Goal: Task Accomplishment & Management: Use online tool/utility

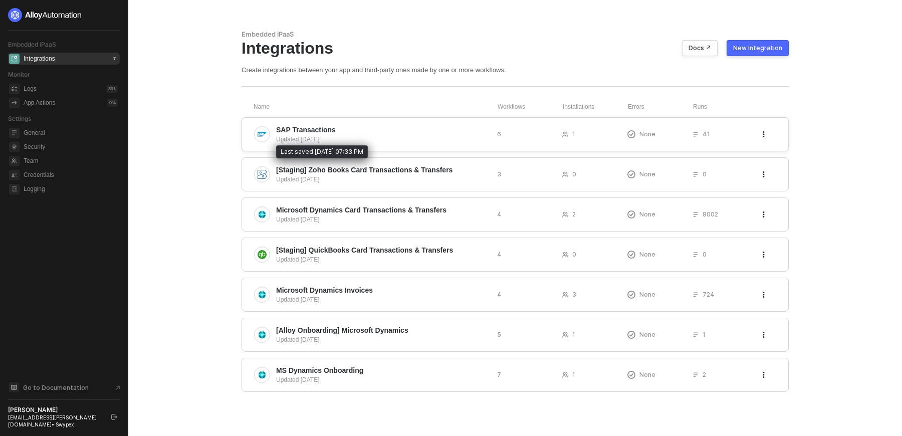
click at [421, 140] on div "Updated [DATE]" at bounding box center [382, 139] width 213 height 9
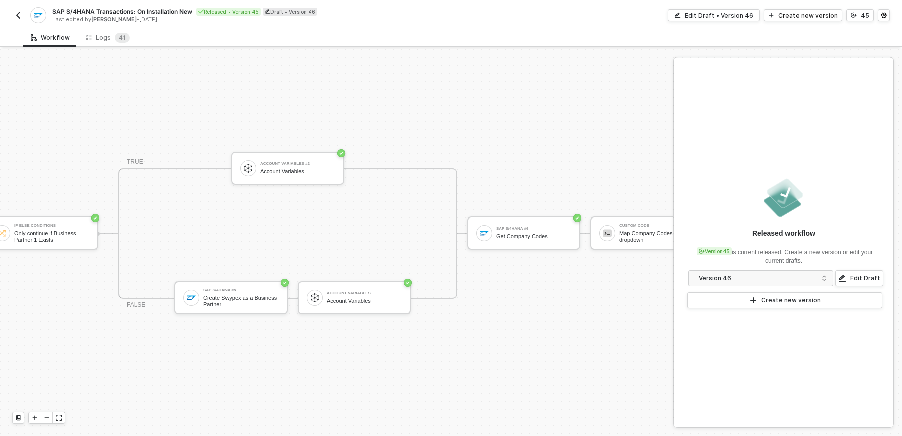
scroll to position [18, 347]
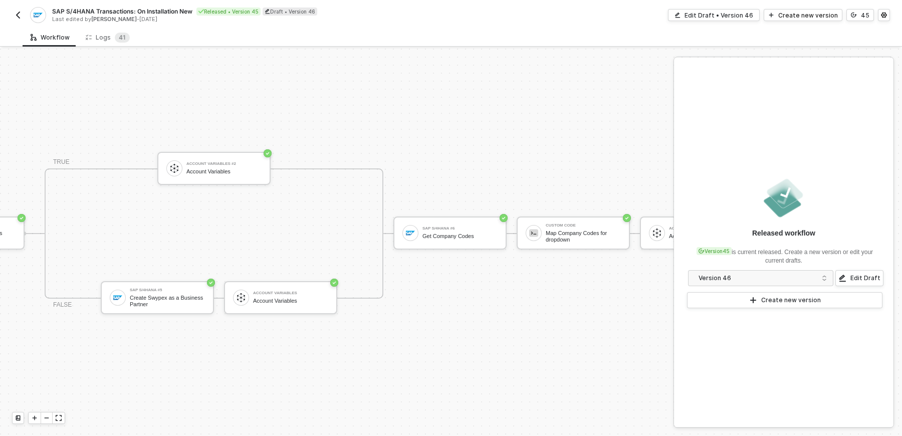
click at [20, 16] on img "button" at bounding box center [18, 15] width 8 height 8
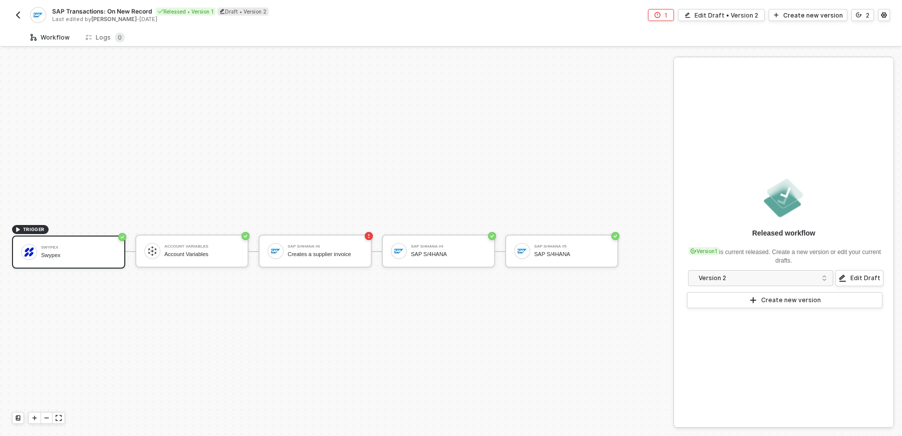
scroll to position [18, 0]
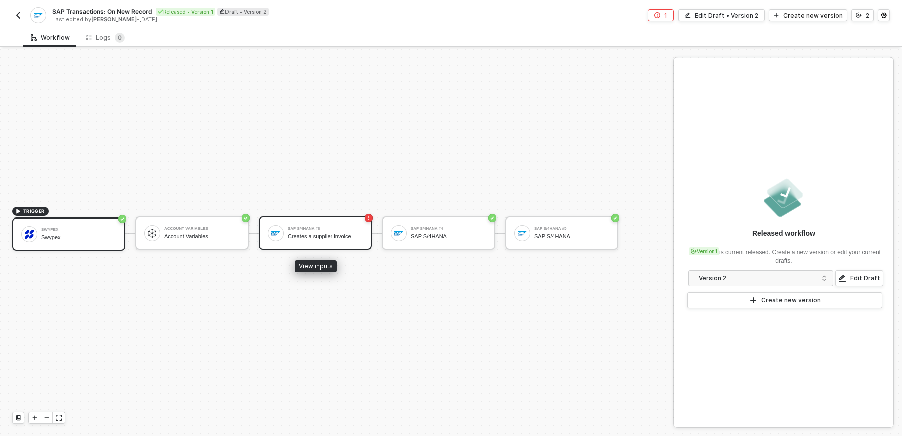
click at [352, 238] on div "Creates a supplier invoice" at bounding box center [325, 236] width 75 height 7
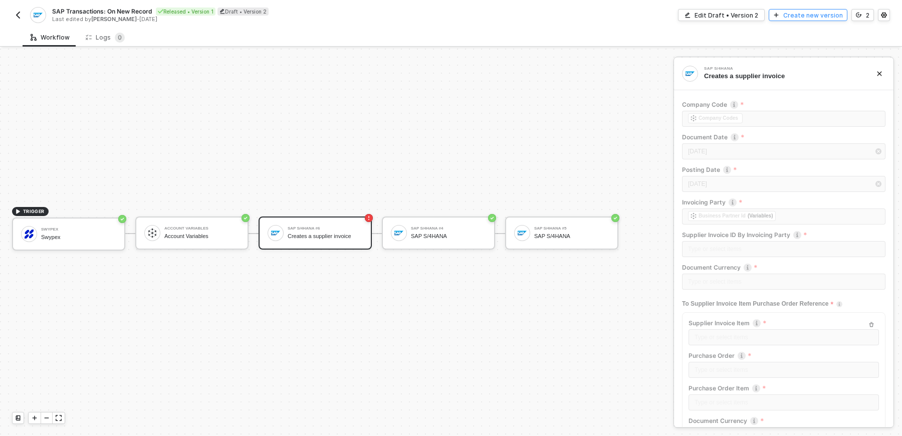
click at [828, 17] on div "Create new version" at bounding box center [813, 15] width 60 height 9
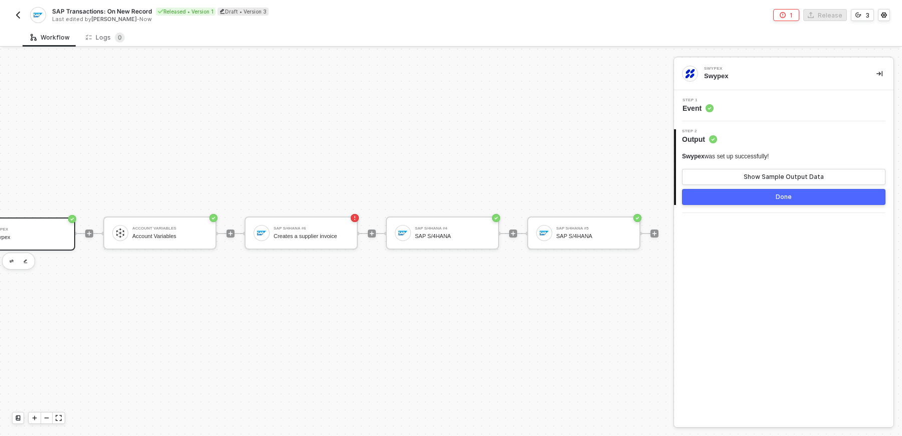
scroll to position [18, 0]
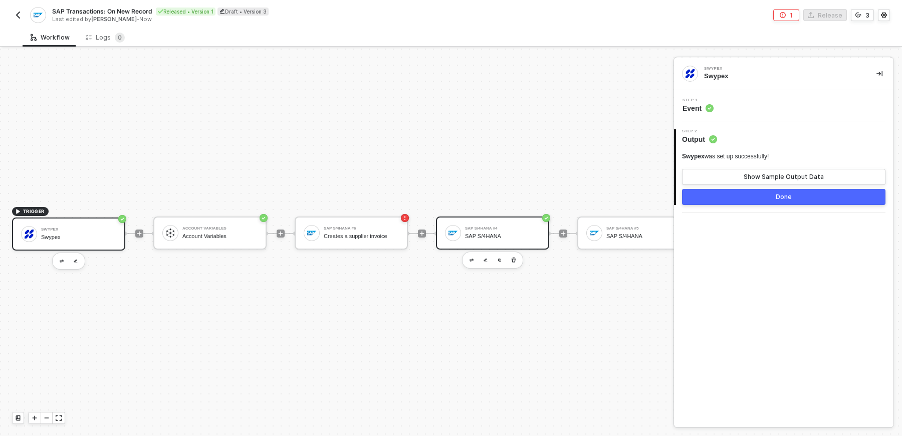
click at [498, 244] on div "SAP S/4HANA #4 SAP S/4HANA" at bounding box center [492, 232] width 113 height 33
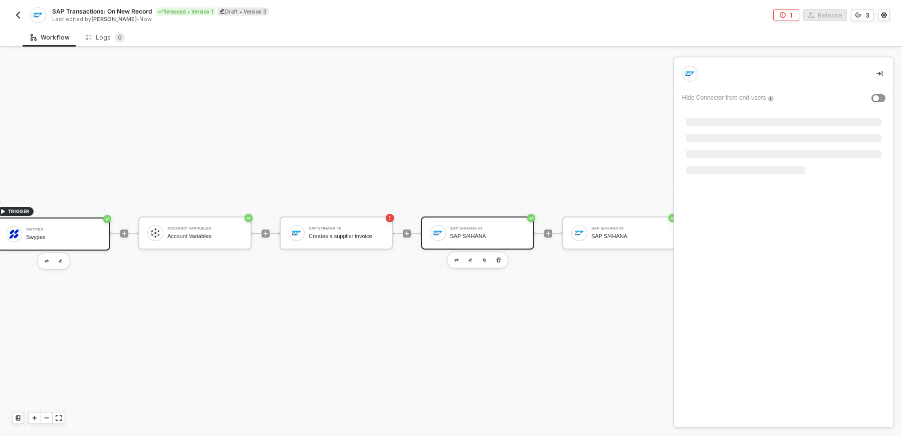
scroll to position [18, 28]
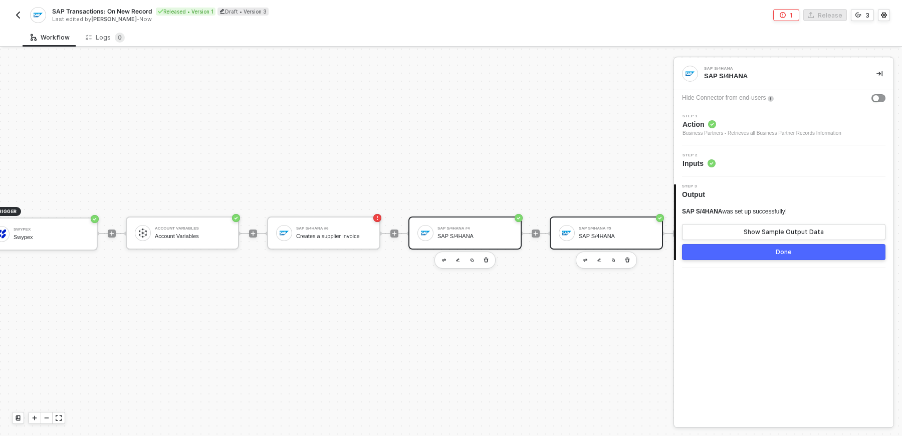
click at [580, 241] on div "SAP S/4HANA #5 SAP S/4HANA" at bounding box center [616, 232] width 75 height 19
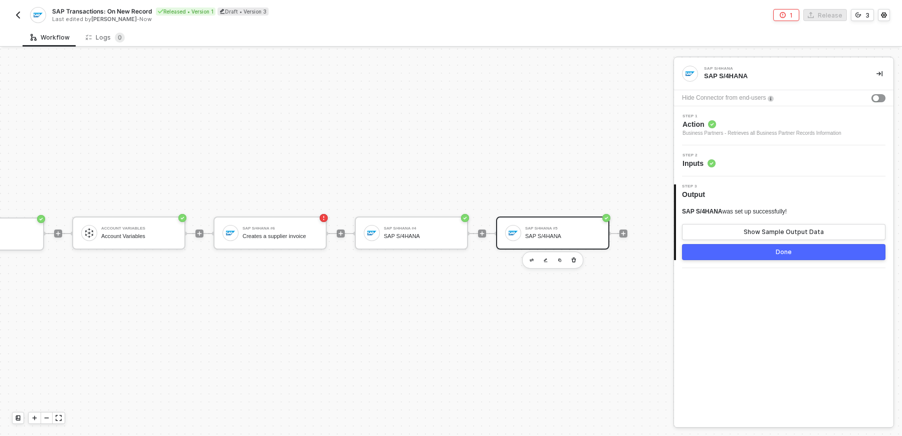
scroll to position [18, 82]
click at [438, 233] on div "SAP S/4HANA" at bounding box center [420, 236] width 75 height 7
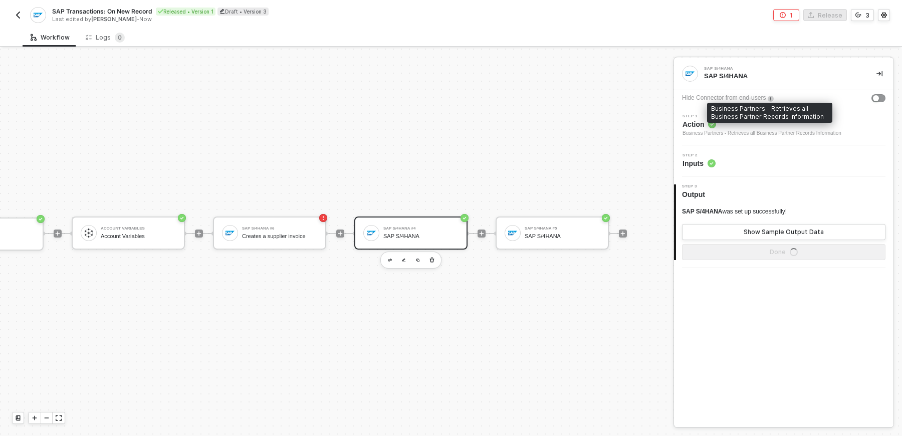
click at [758, 129] on div "Business Partners - Retrieves all Business Partner Records Information" at bounding box center [761, 133] width 159 height 8
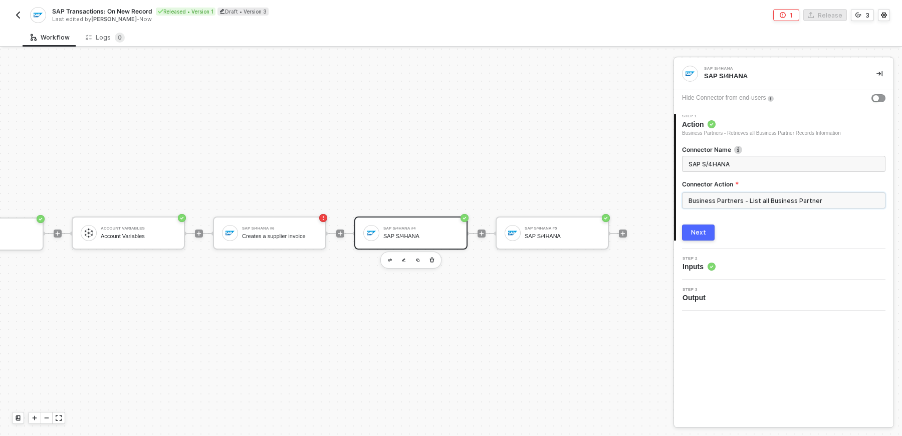
click at [718, 194] on input "Business Partners - List all Business Partner" at bounding box center [783, 200] width 203 height 16
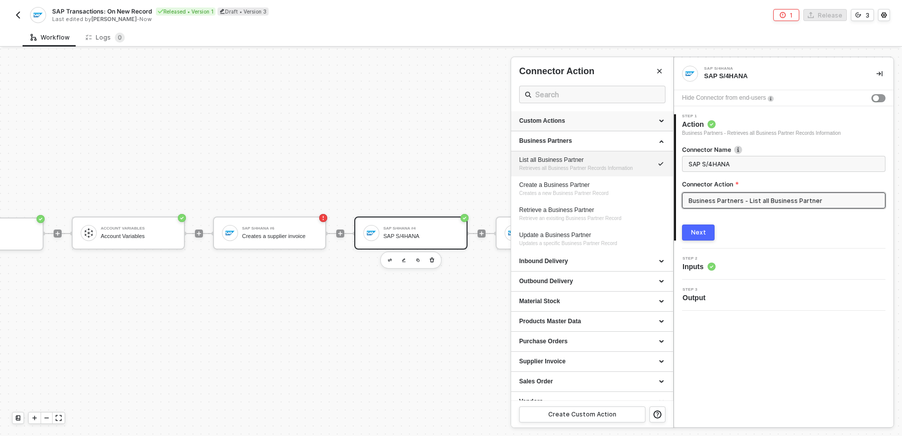
click at [562, 119] on div "Custom Actions" at bounding box center [592, 121] width 146 height 9
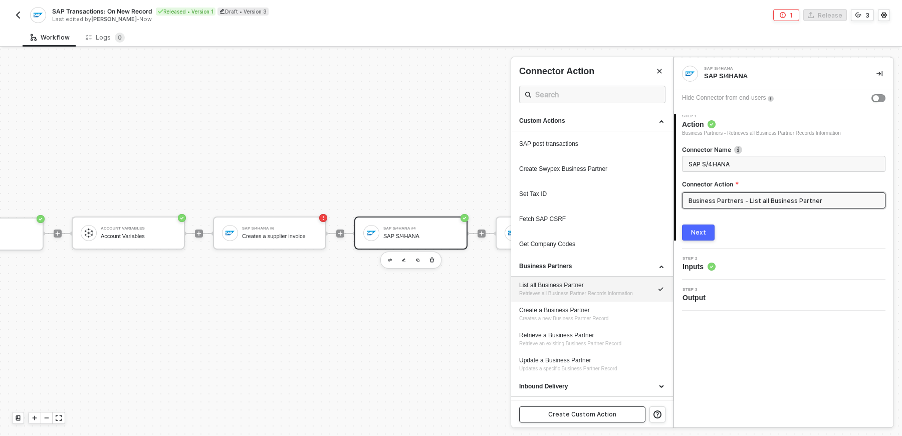
click at [597, 407] on button "Create Custom Action" at bounding box center [582, 414] width 126 height 16
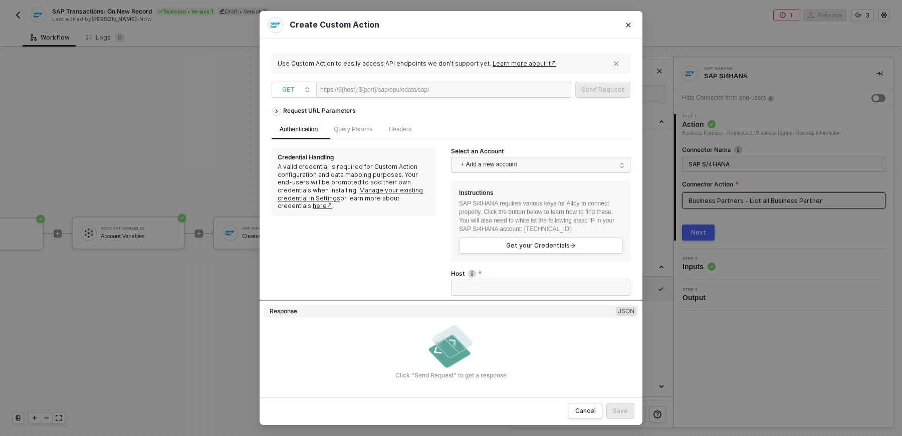
click at [438, 60] on div "Use Custom Action to easily access API endpoints we don’t support yet. Learn mo…" at bounding box center [443, 64] width 331 height 8
click at [463, 119] on div "Request URL Parameters" at bounding box center [451, 111] width 359 height 18
click at [309, 89] on span "GET" at bounding box center [296, 89] width 28 height 15
click at [300, 127] on div "POST" at bounding box center [294, 126] width 37 height 12
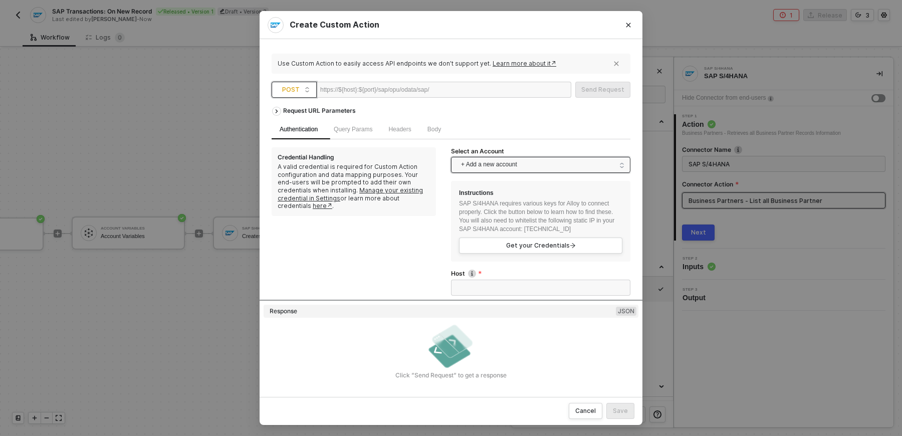
click at [463, 162] on span "+ Add a new account" at bounding box center [542, 165] width 163 height 16
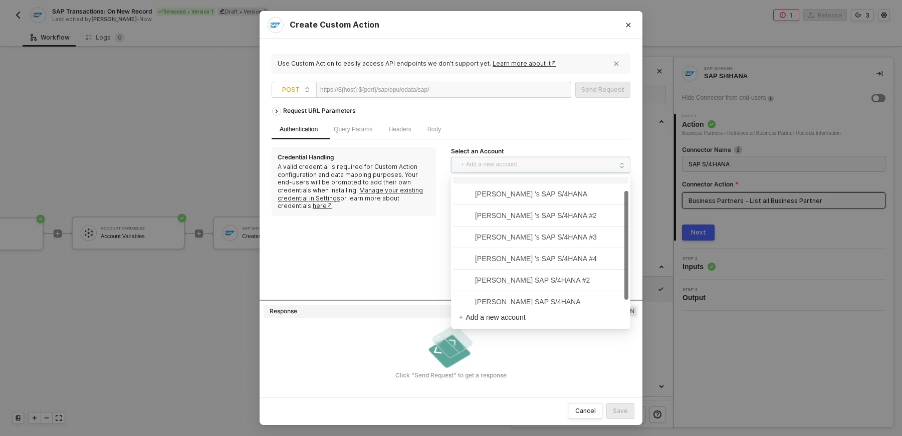
scroll to position [23, 0]
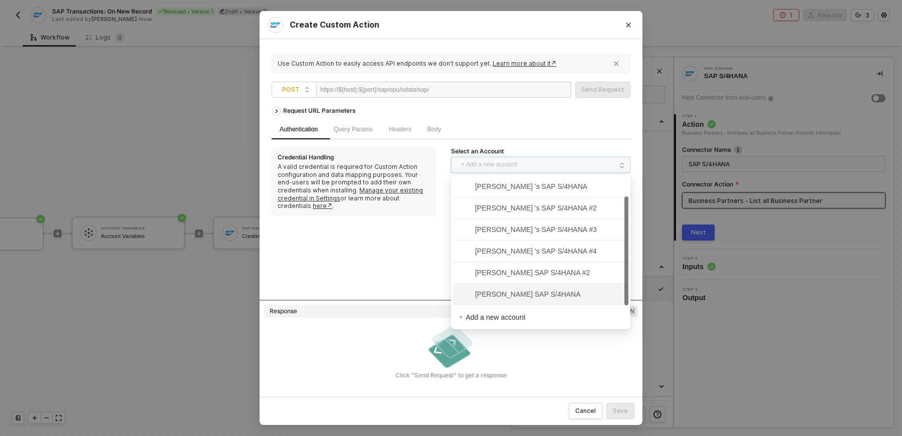
click at [516, 295] on span "Sasan Hezarkhani's SAP S/4HANA" at bounding box center [520, 294] width 122 height 11
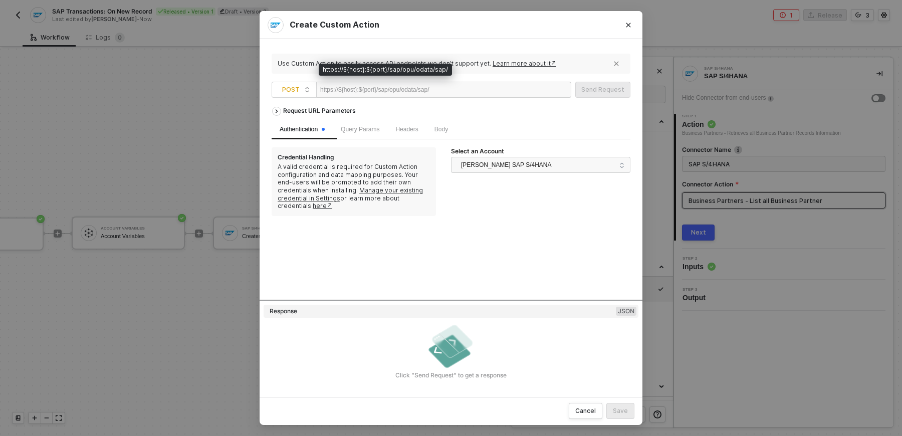
click at [369, 89] on div "https://${host}:${port}/sap/opu/odata/sap/" at bounding box center [374, 89] width 109 height 15
click at [462, 89] on div at bounding box center [460, 90] width 62 height 16
